Goal: Information Seeking & Learning: Learn about a topic

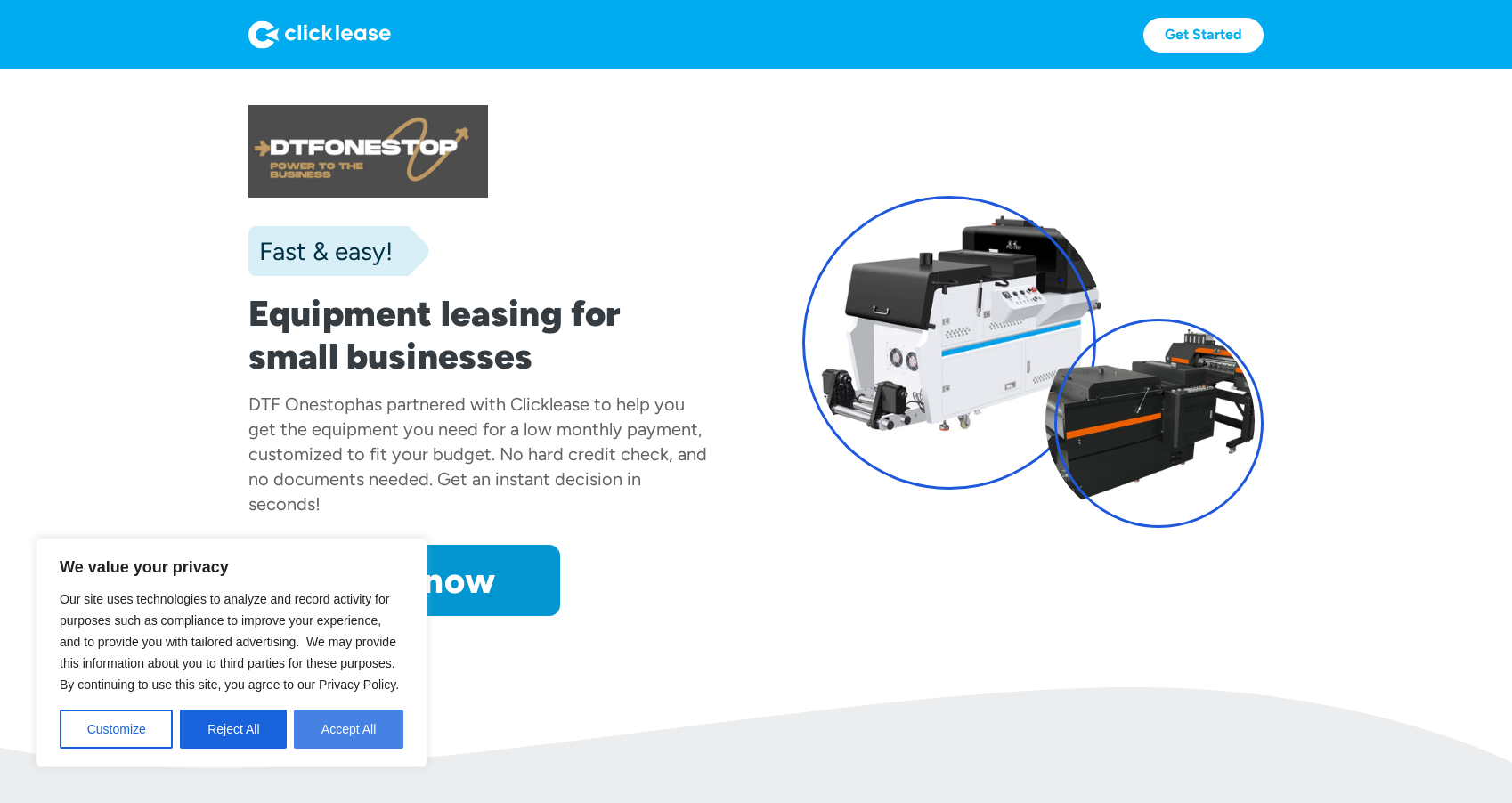
click at [363, 727] on button "Accept All" at bounding box center [348, 730] width 109 height 39
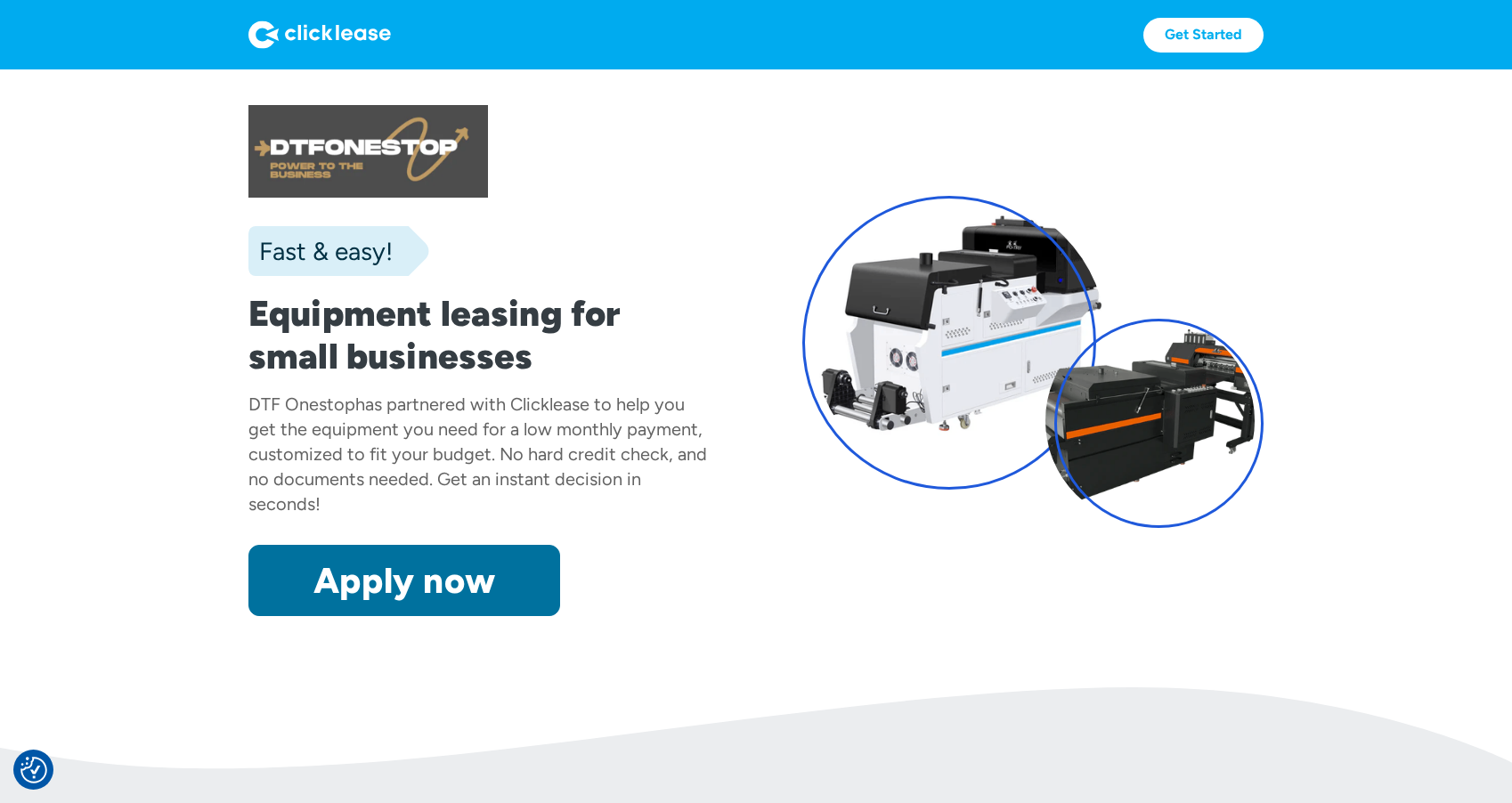
click at [393, 576] on link "Apply now" at bounding box center [404, 581] width 312 height 71
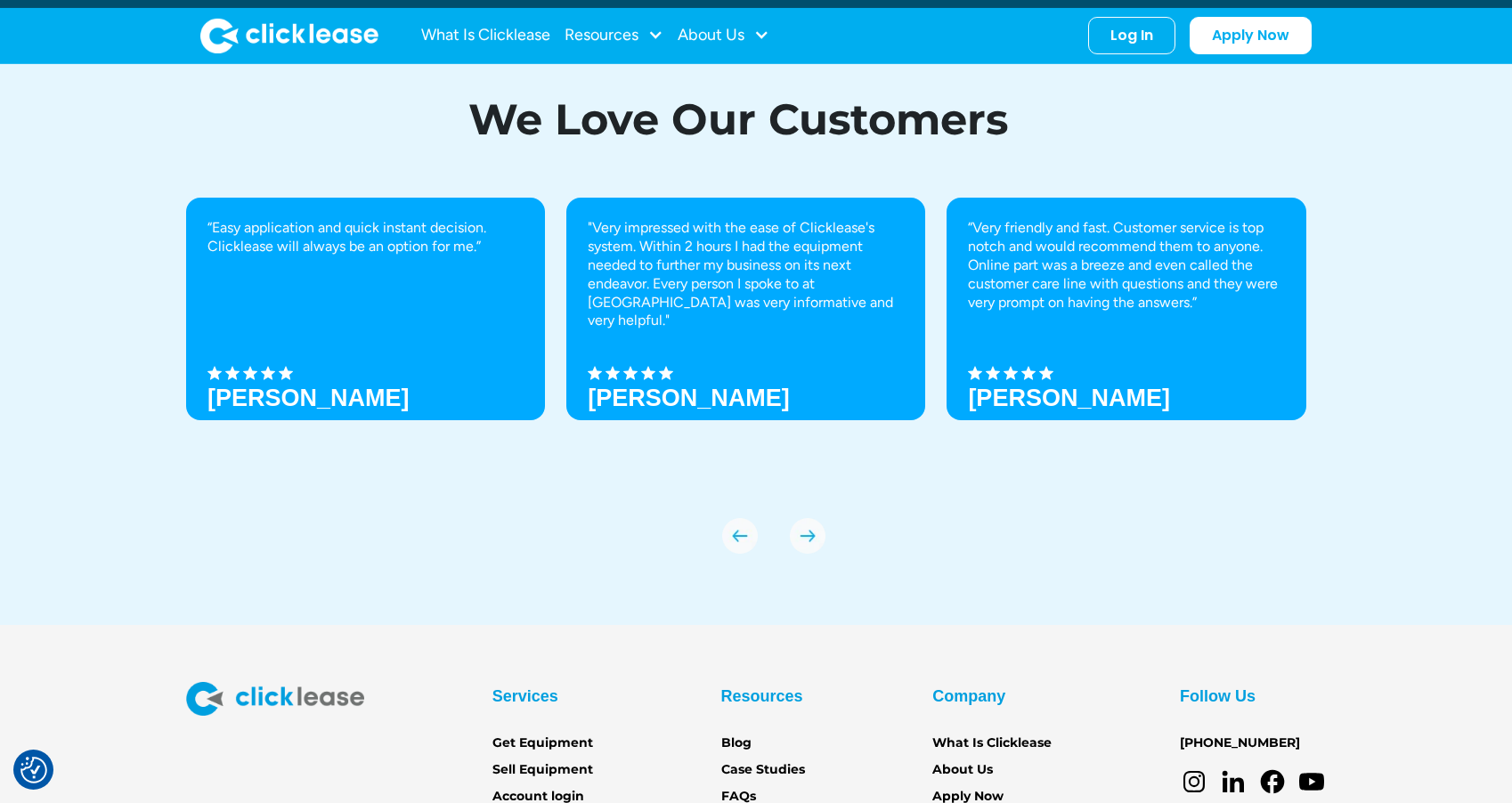
scroll to position [6181, 0]
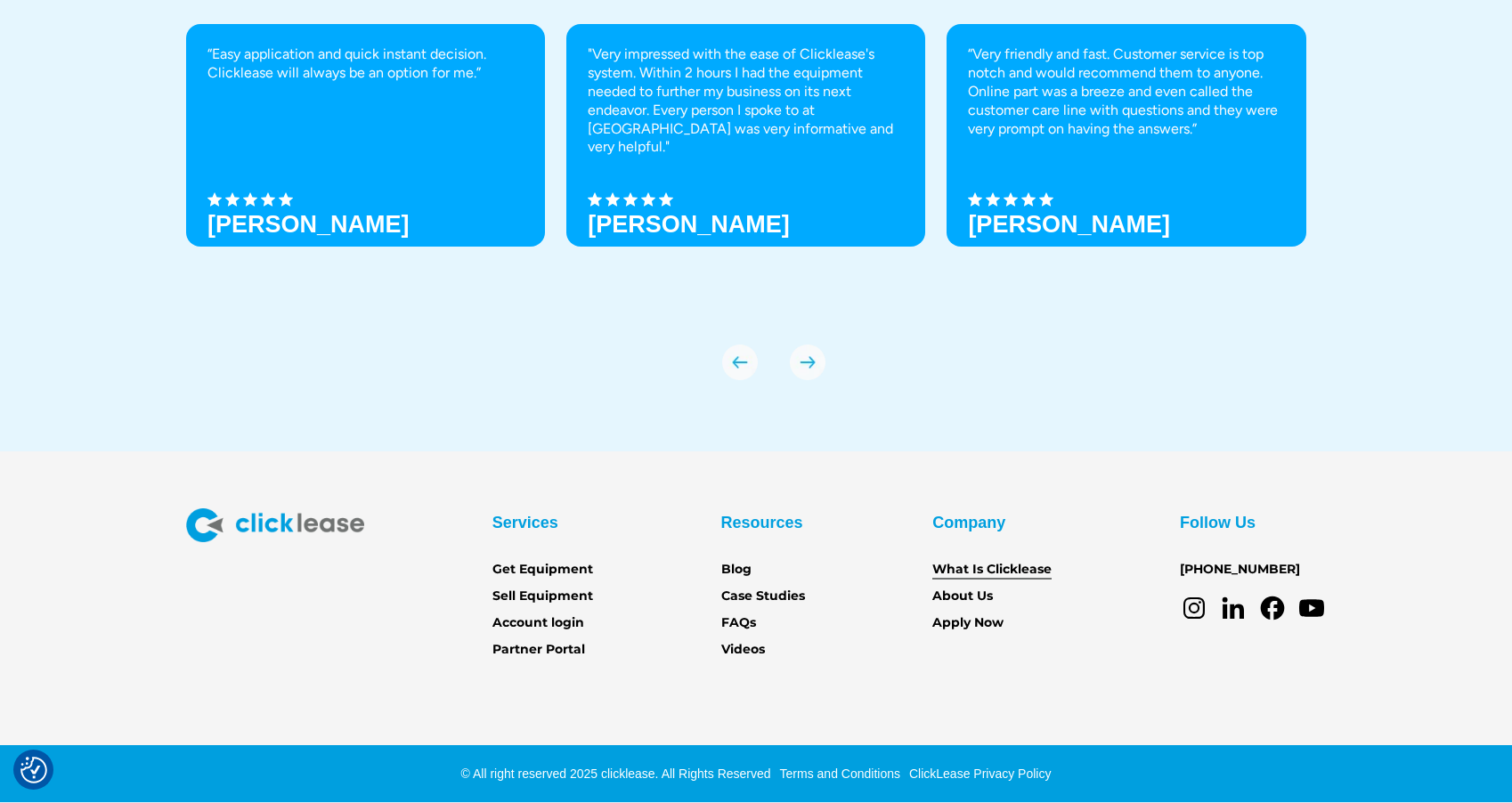
click at [1040, 570] on link "What Is Clicklease" at bounding box center [991, 570] width 119 height 20
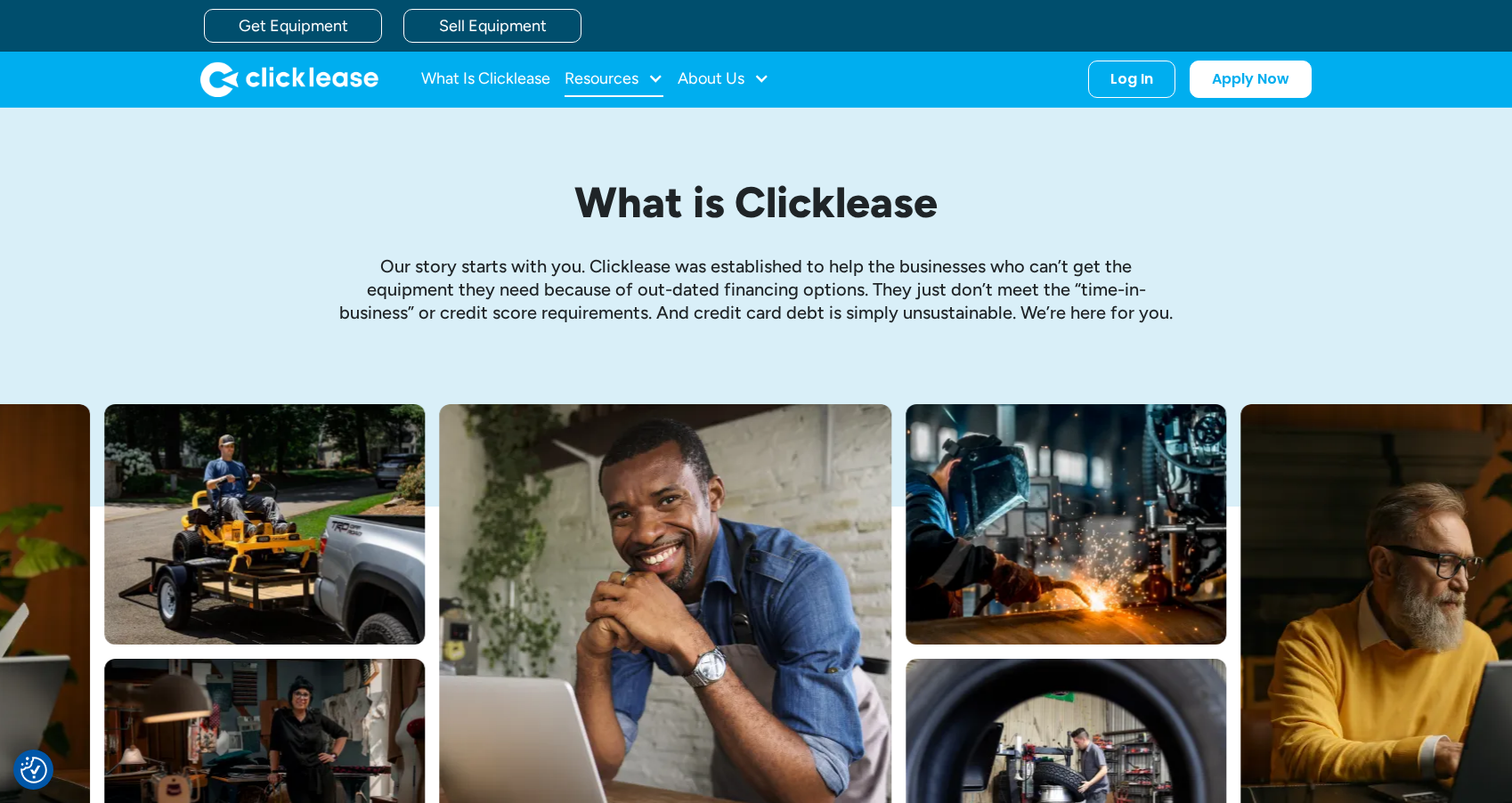
click at [648, 76] on div at bounding box center [655, 78] width 16 height 16
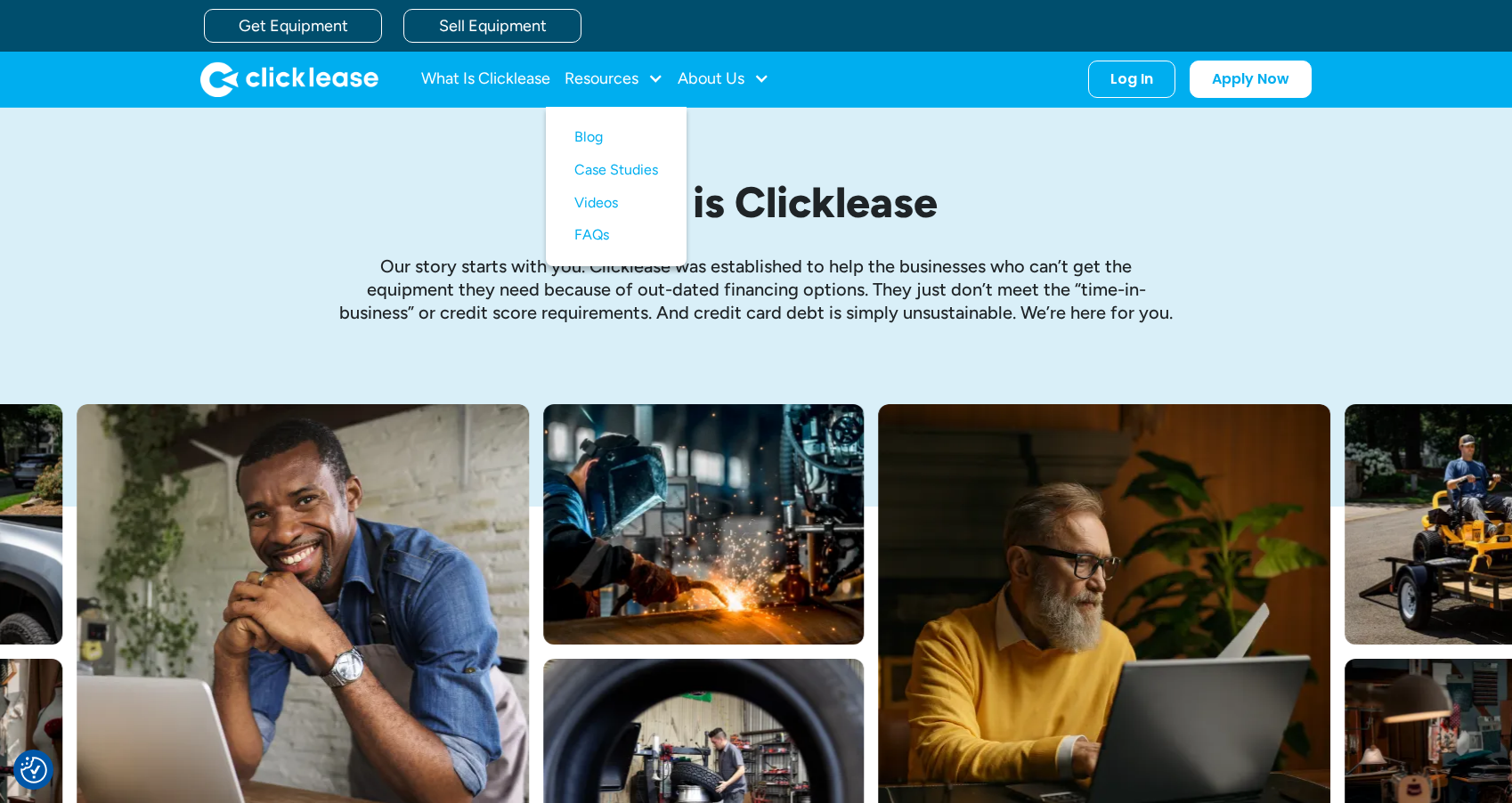
click at [1231, 174] on div "What is Clicklease Our story starts with you. Clicklease was established to hel…" at bounding box center [756, 256] width 1140 height 297
